Goal: Find specific page/section: Find specific page/section

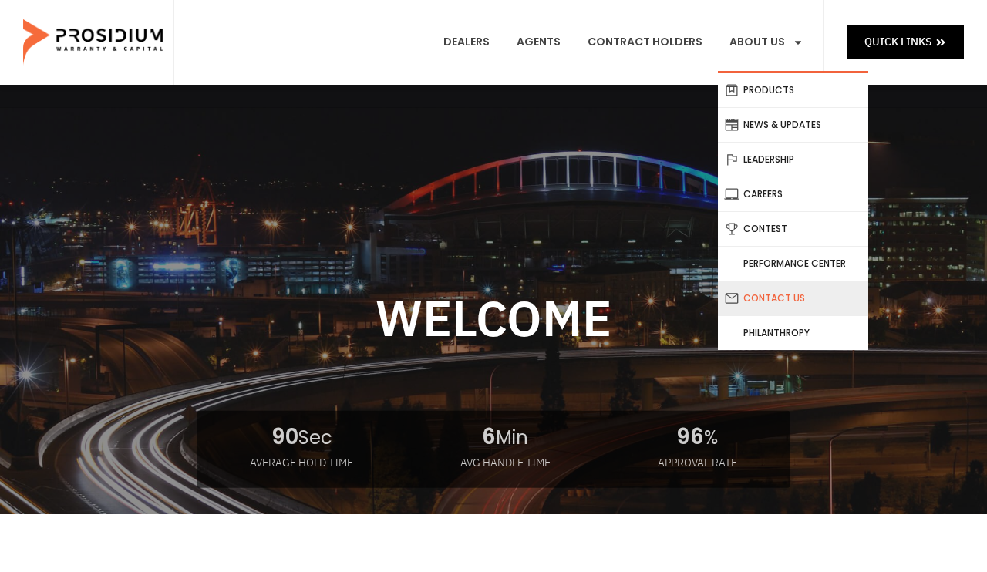
click at [775, 297] on link "Contact Us" at bounding box center [793, 298] width 150 height 34
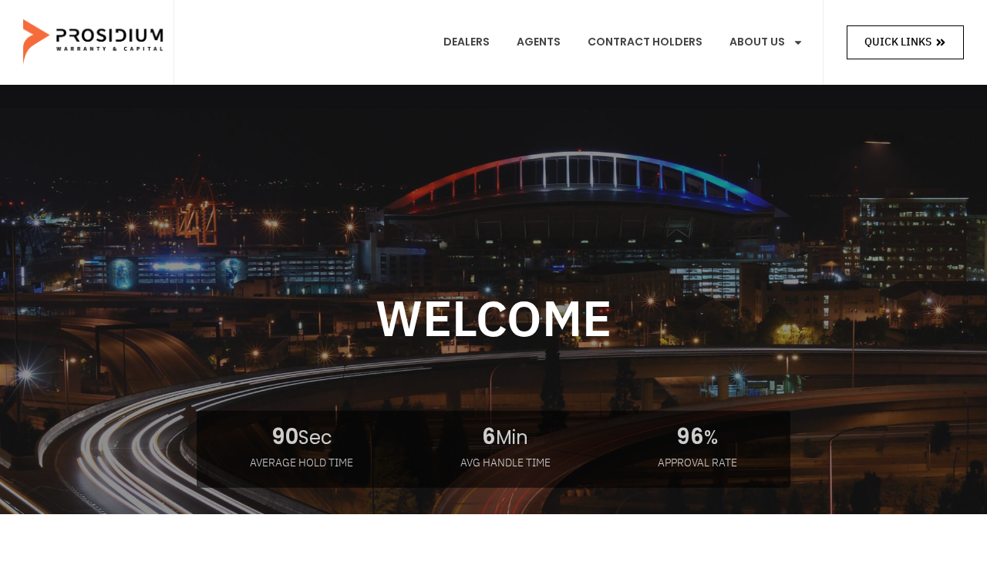
click at [902, 44] on span "Quick Links" at bounding box center [897, 41] width 67 height 19
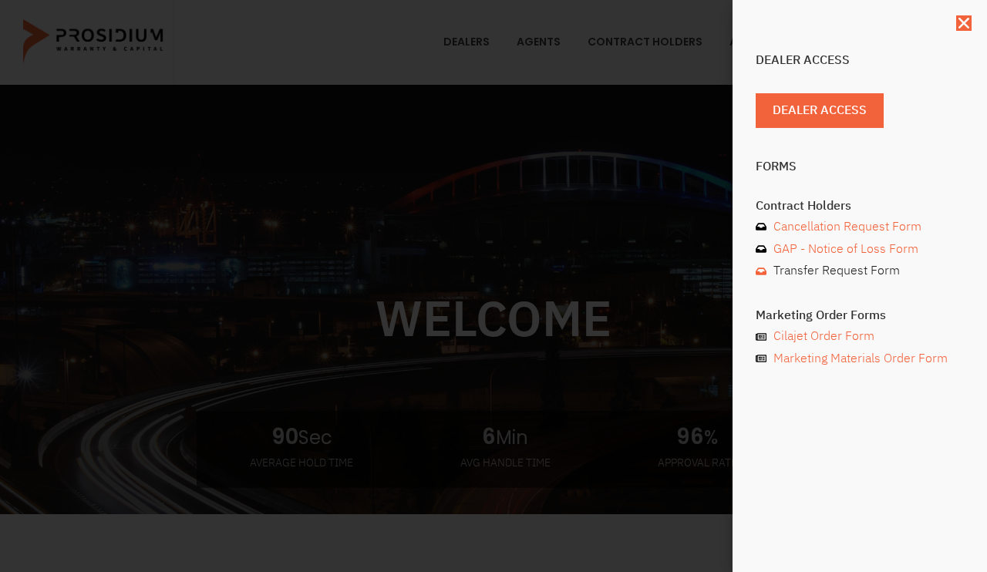
click at [831, 272] on span "Transfer Request Form" at bounding box center [834, 271] width 130 height 22
